Goal: Register for event/course

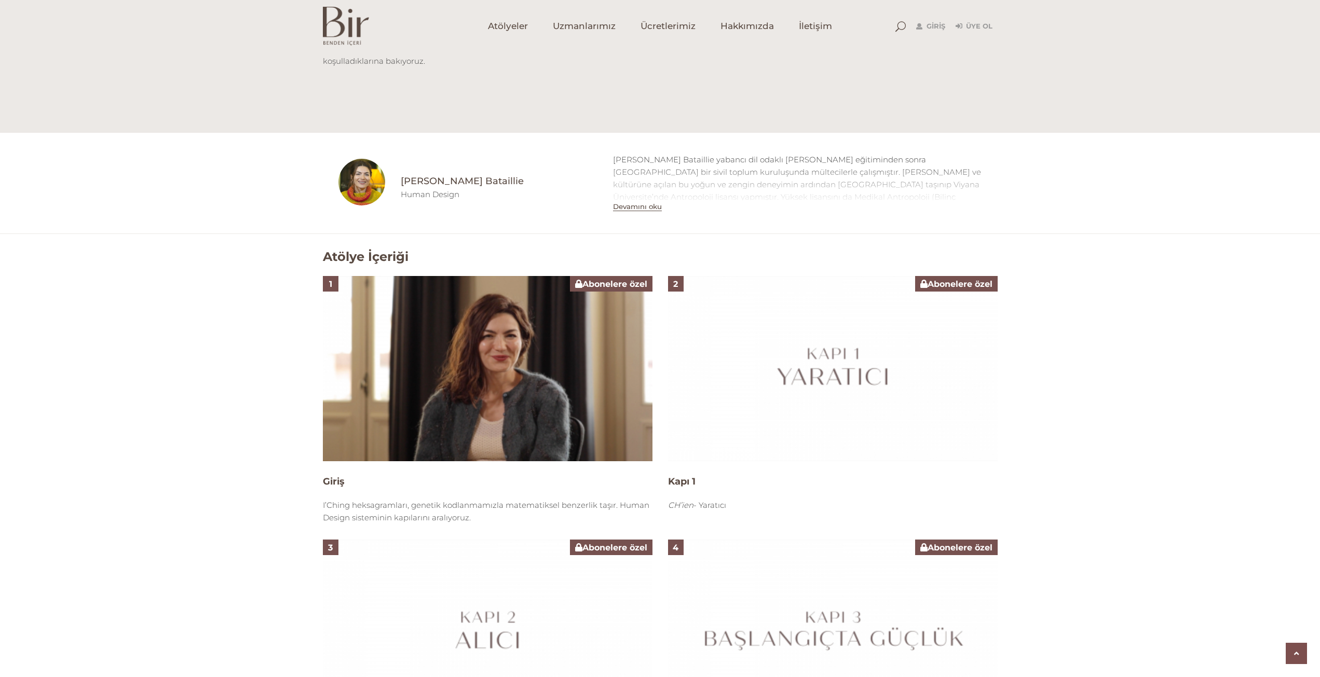
scroll to position [623, 0]
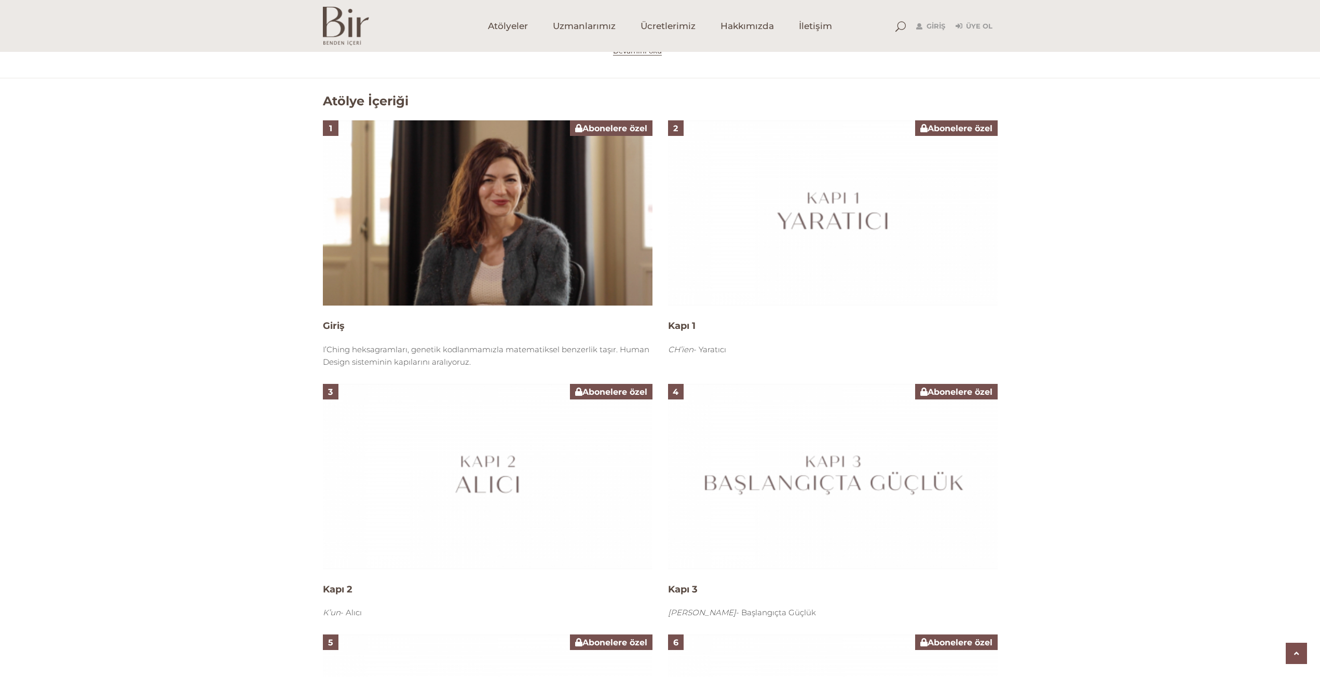
click at [473, 175] on img at bounding box center [488, 212] width 330 height 185
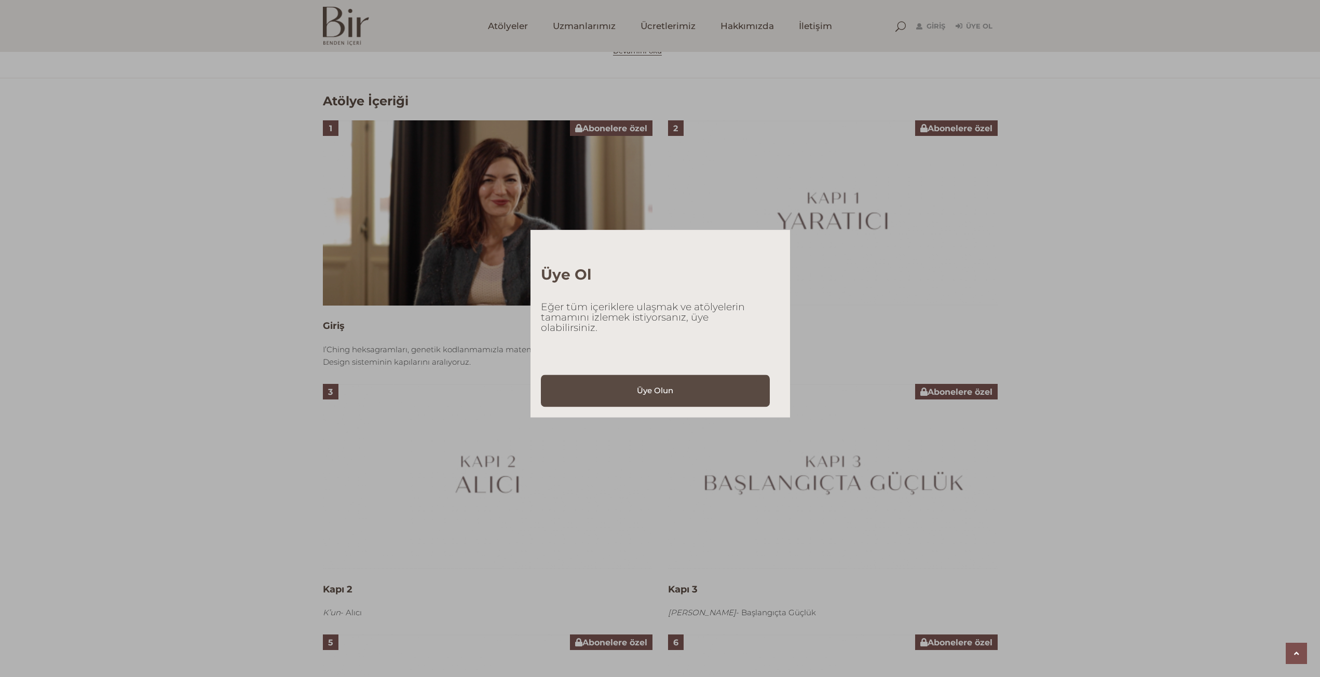
click at [1201, 265] on div "Üye Ol Eğer tüm içeriklere ulaşmak ve atölyelerin tamamını izlemek istiyorsanız…" at bounding box center [660, 338] width 1320 height 677
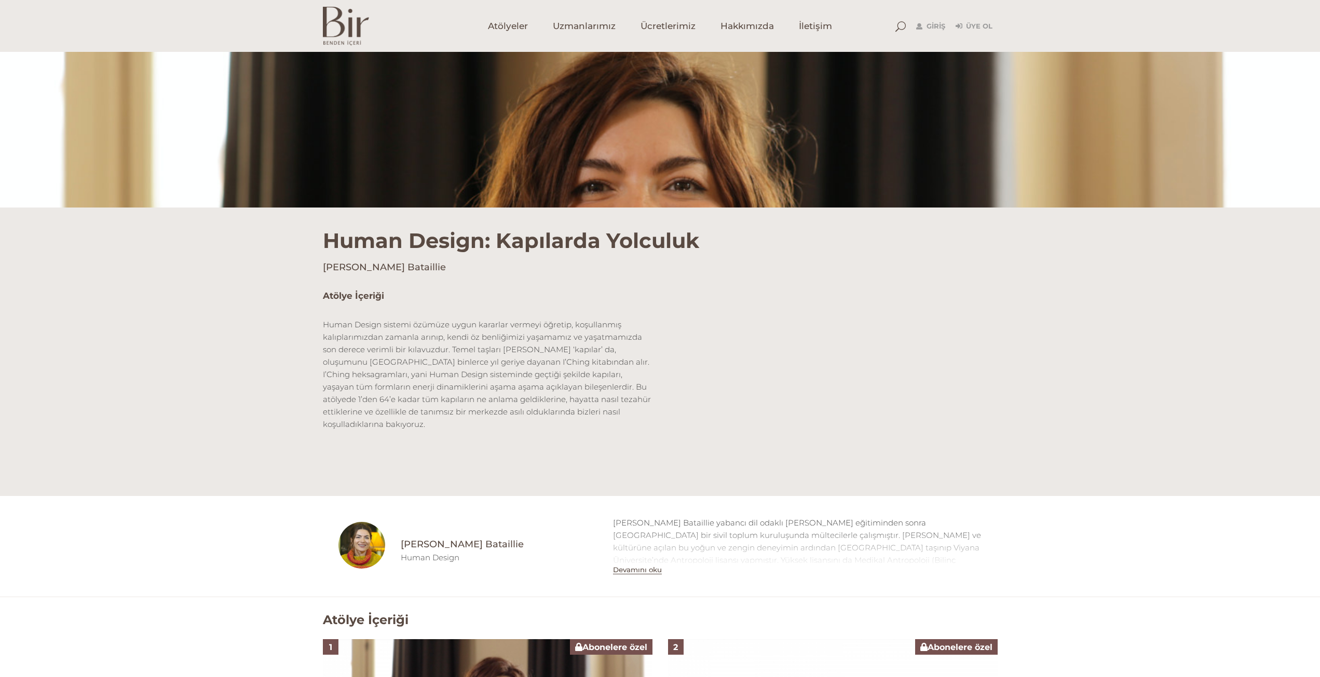
scroll to position [0, 0]
